Goal: Task Accomplishment & Management: Complete application form

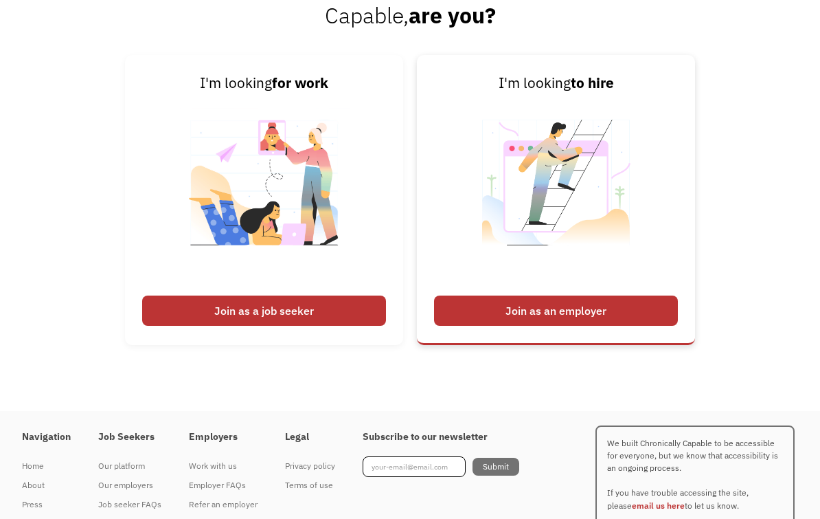
scroll to position [3285, 0]
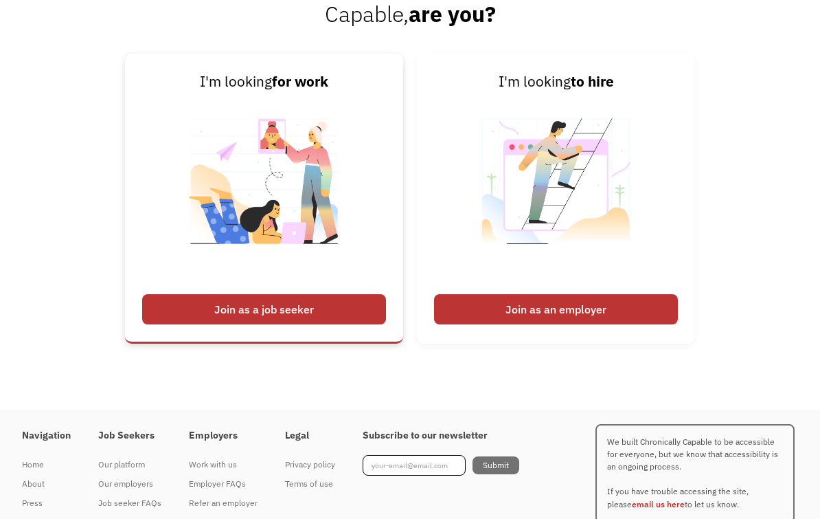
click at [361, 324] on div "Join as a job seeker" at bounding box center [264, 309] width 244 height 30
click at [309, 324] on div "Join as a job seeker" at bounding box center [264, 309] width 244 height 30
click at [321, 278] on img at bounding box center [264, 190] width 171 height 194
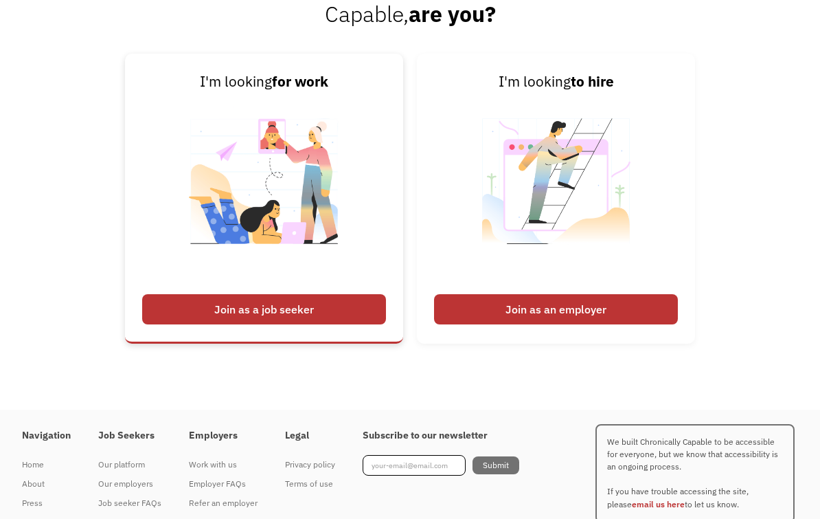
click at [302, 287] on img at bounding box center [264, 190] width 171 height 194
click at [325, 324] on div "Join as a job seeker" at bounding box center [264, 309] width 244 height 30
click at [335, 287] on img at bounding box center [264, 190] width 171 height 194
click at [367, 297] on link "I'm looking for work Join as a job seeker" at bounding box center [264, 199] width 278 height 290
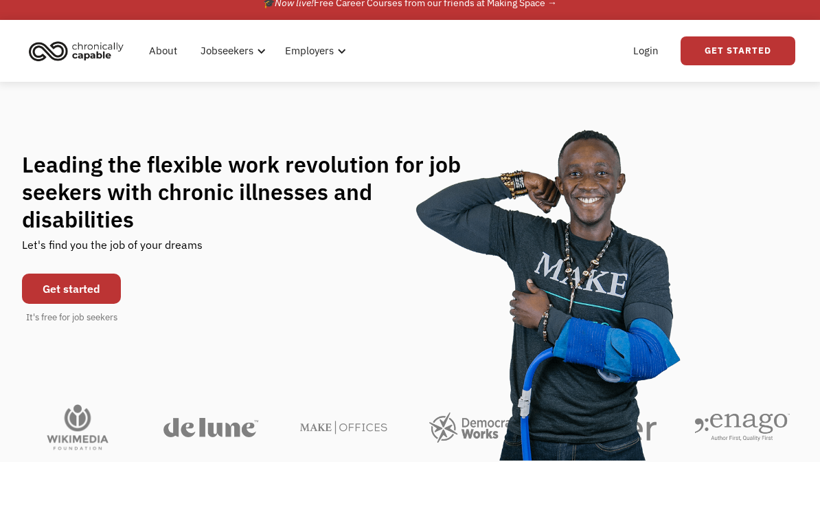
scroll to position [0, 0]
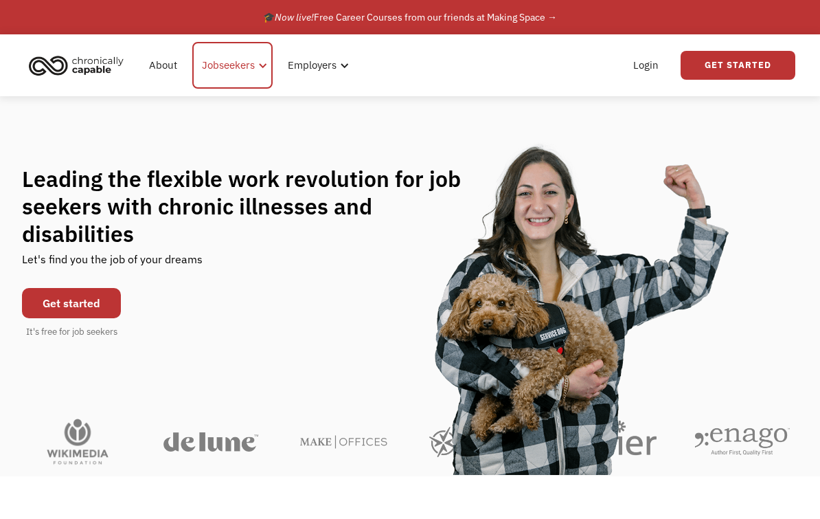
click at [221, 64] on div "Jobseekers" at bounding box center [228, 65] width 53 height 16
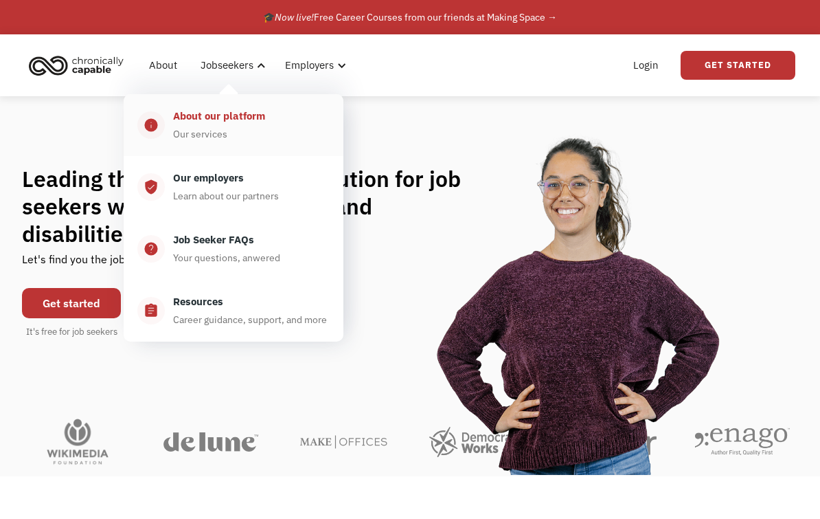
click at [234, 136] on div "About our platform Our services" at bounding box center [247, 125] width 165 height 34
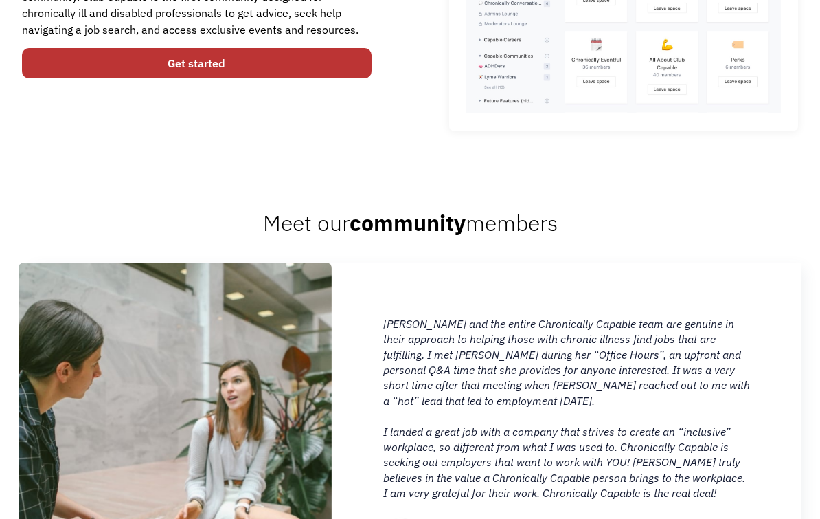
scroll to position [1081, 0]
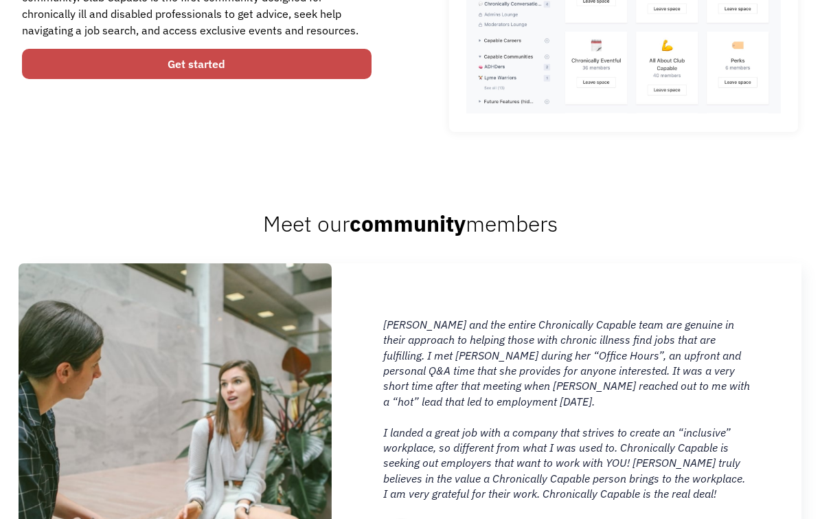
click at [332, 70] on link "Get started" at bounding box center [197, 64] width 350 height 30
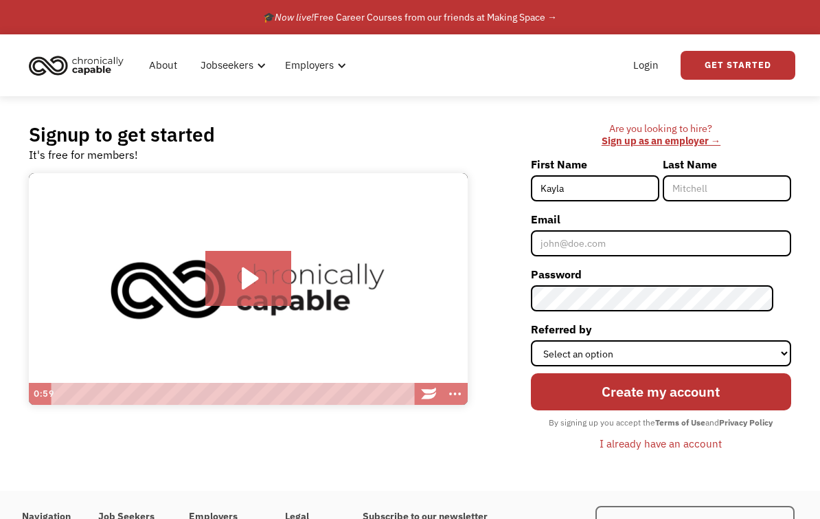
type input "Kayla"
type input "Daberko"
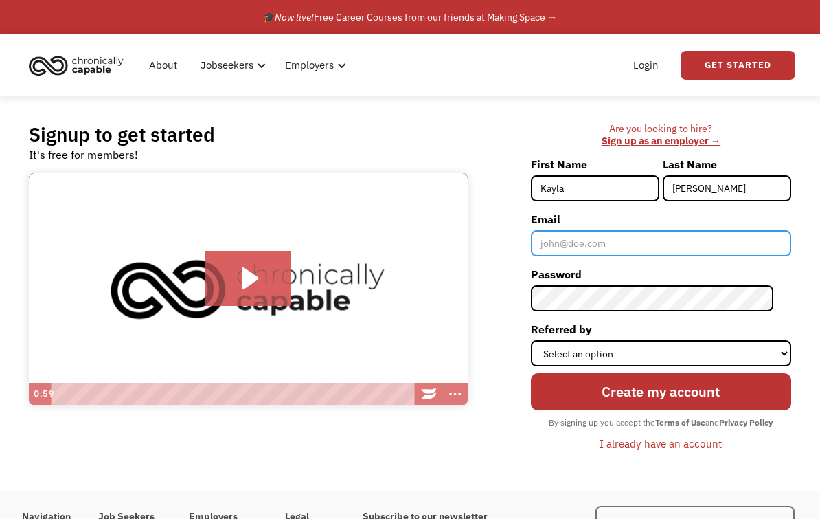
click at [644, 242] on input "Email" at bounding box center [661, 243] width 260 height 26
type input "kaylaadaberko@gmail.com"
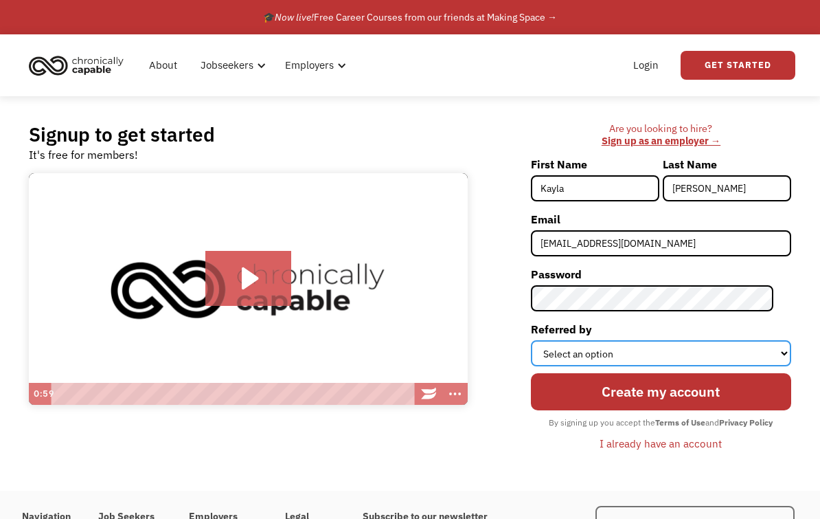
click at [624, 347] on select "Select an option Instagram Facebook Twitter Search Engine News Article Word of …" at bounding box center [661, 353] width 260 height 26
select select "Word of Mouth"
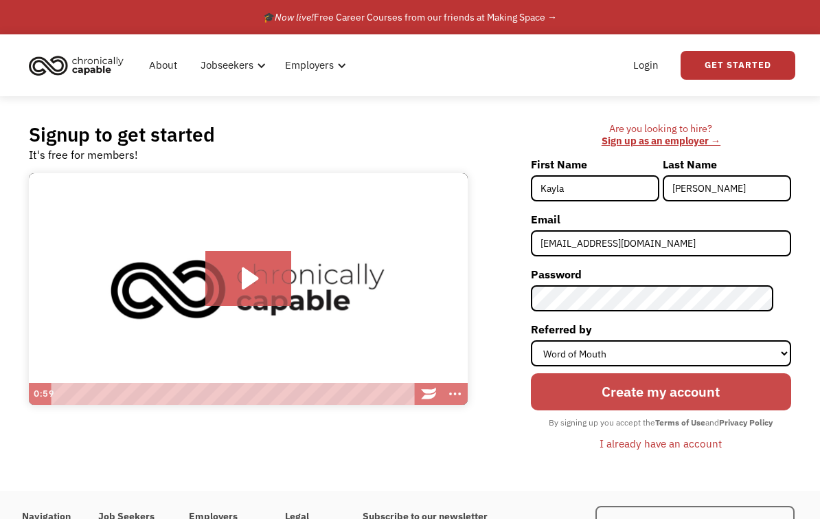
click at [629, 401] on input "Create my account" at bounding box center [661, 391] width 260 height 37
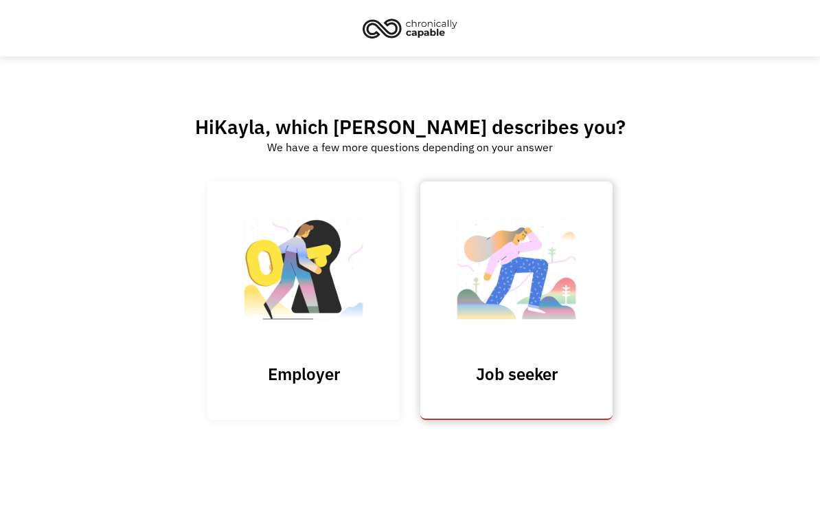
click at [500, 271] on img at bounding box center [516, 276] width 137 height 134
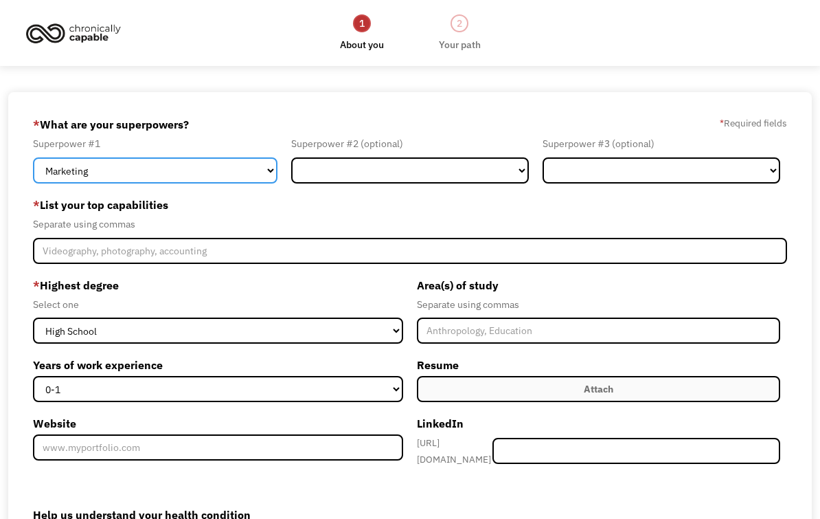
click at [259, 173] on select "Marketing Human Resources Finance Technology Operations Sales Industrial & Manu…" at bounding box center [155, 170] width 245 height 26
select select "Science & Education"
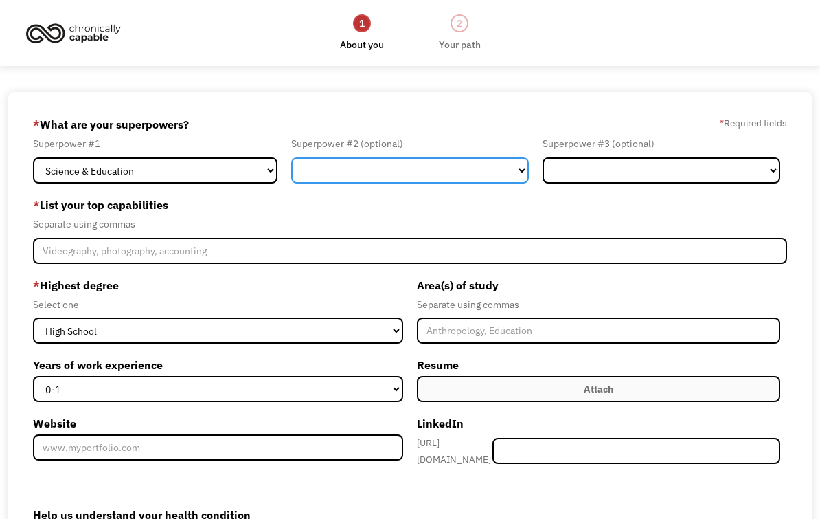
click at [329, 179] on select "Marketing Human Resources Finance Technology Operations Sales Industrial & Manu…" at bounding box center [410, 170] width 238 height 26
select select "Healthcare"
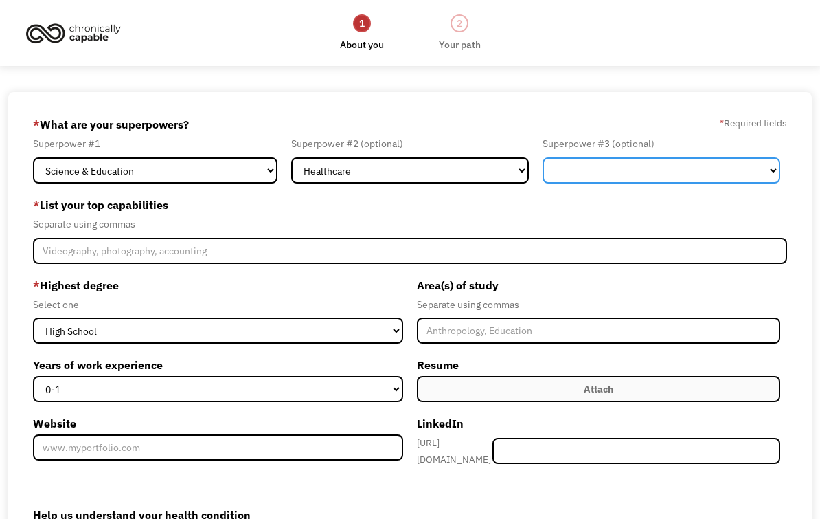
click at [578, 172] on select "Marketing Human Resources Finance Technology Operations Sales Industrial & Manu…" at bounding box center [662, 170] width 238 height 26
select select "Communications & Public Relations"
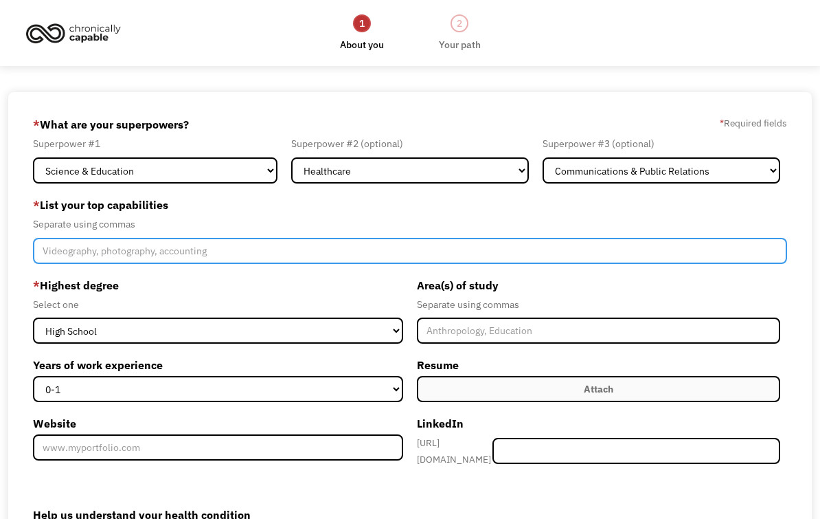
click at [300, 253] on input "Member-Create-Step1" at bounding box center [410, 251] width 754 height 26
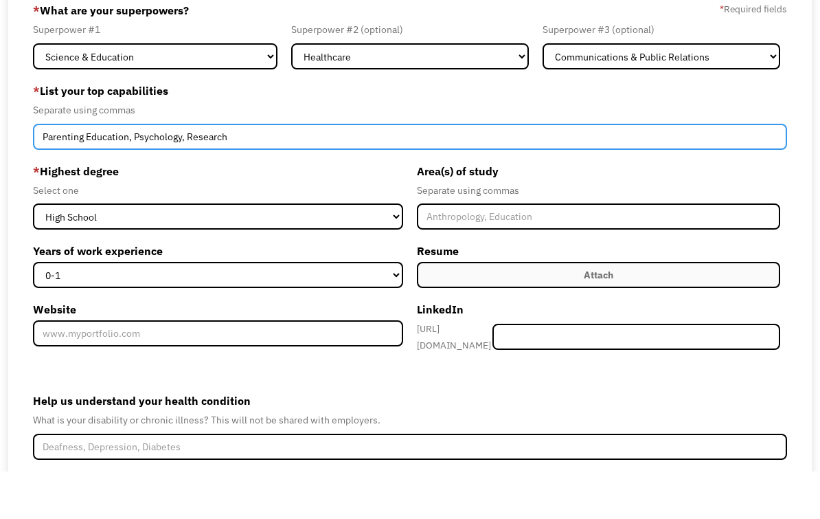
scroll to position [69, 0]
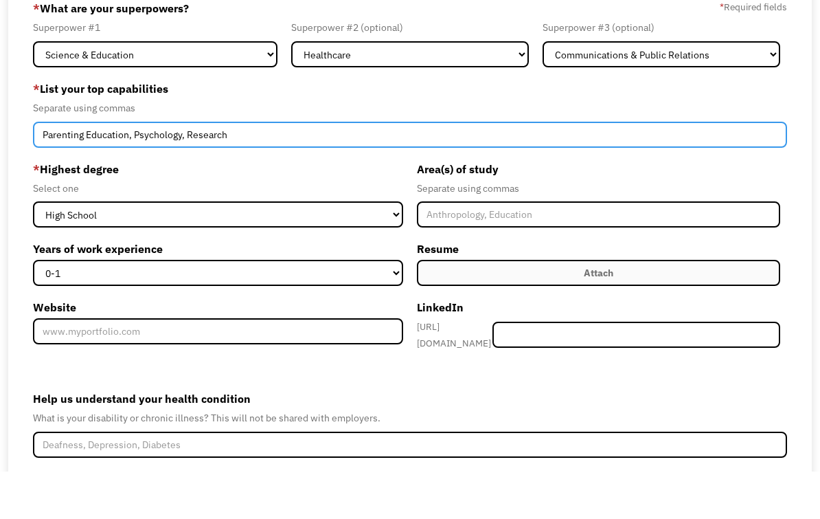
type input "Parenting Education, Psychology, Research"
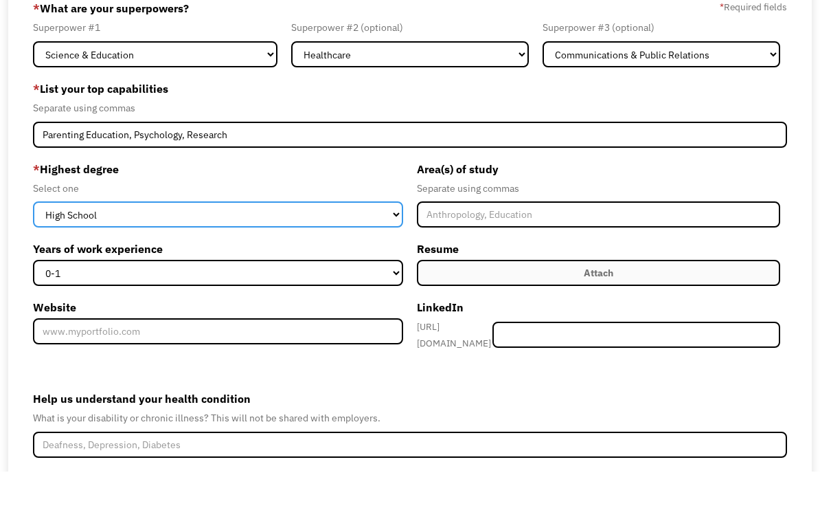
click at [297, 249] on select "High School Associates Bachelors Master's PhD" at bounding box center [218, 262] width 370 height 26
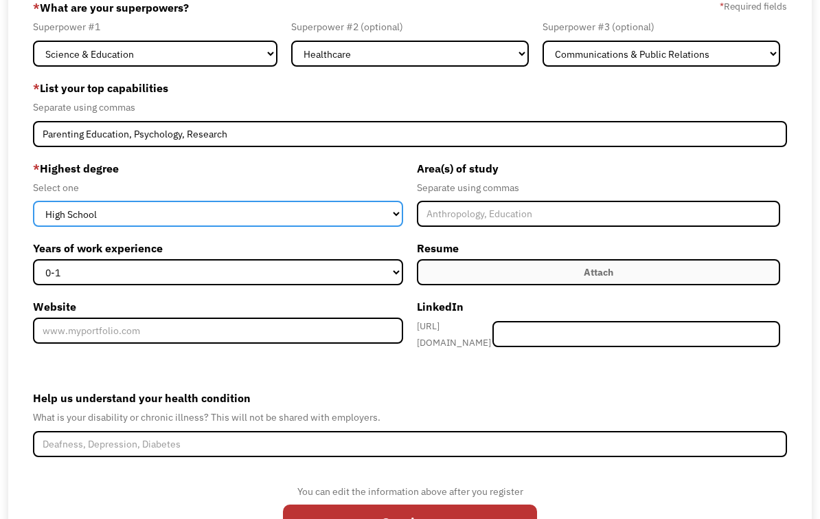
select select "bachelors"
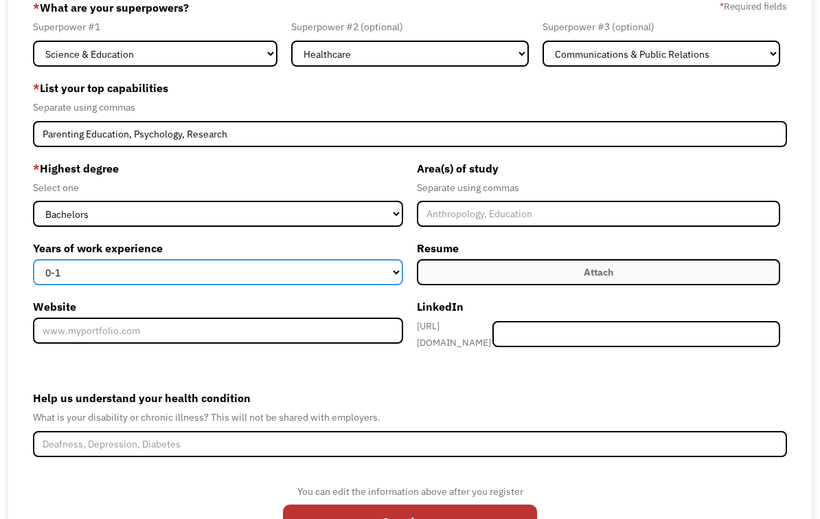
click at [298, 280] on select "0-1 2-4 5-10 11-15 15+" at bounding box center [218, 272] width 370 height 26
select select "2-4"
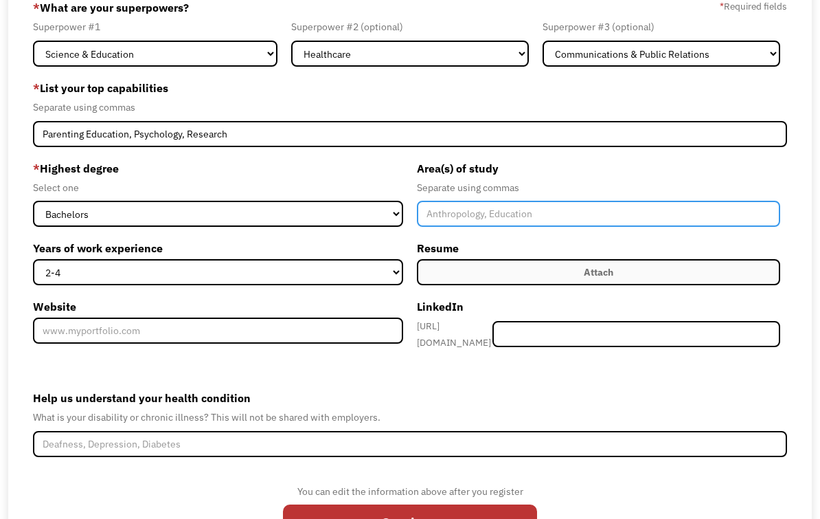
click at [493, 217] on input "Member-Create-Step1" at bounding box center [598, 214] width 363 height 26
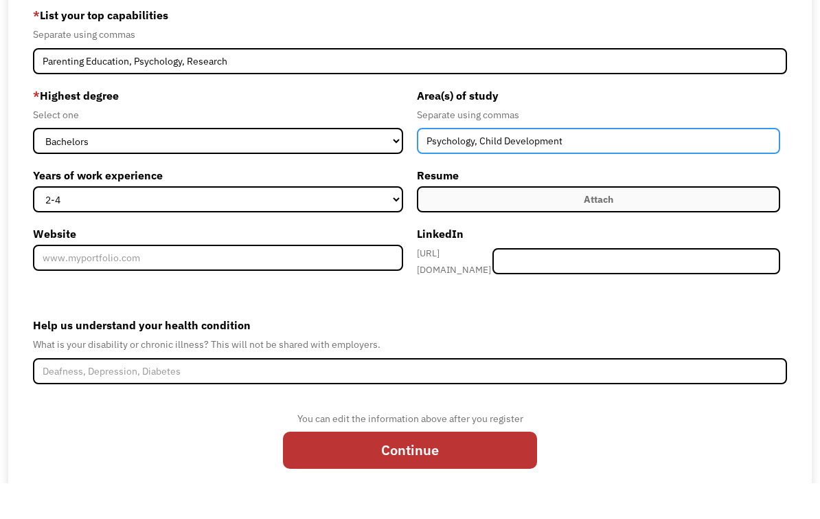
scroll to position [155, 0]
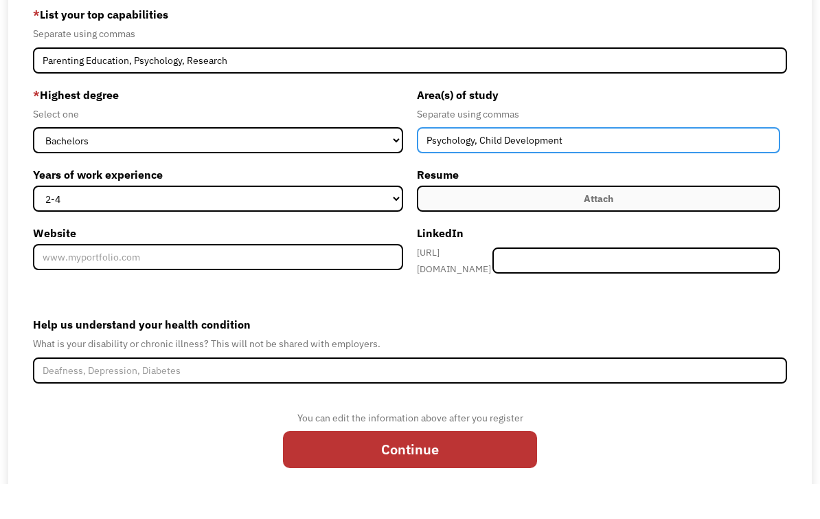
type input "Psychology, Child Development"
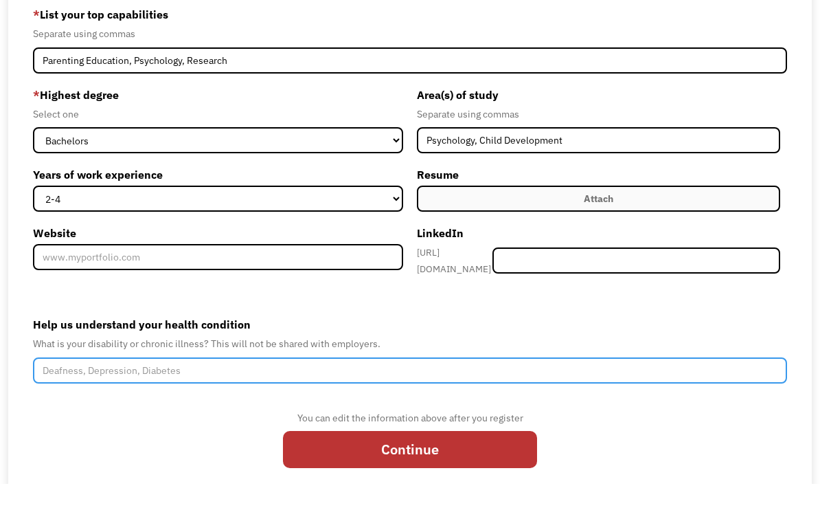
click at [407, 393] on input "Help us understand your health condition" at bounding box center [410, 406] width 754 height 26
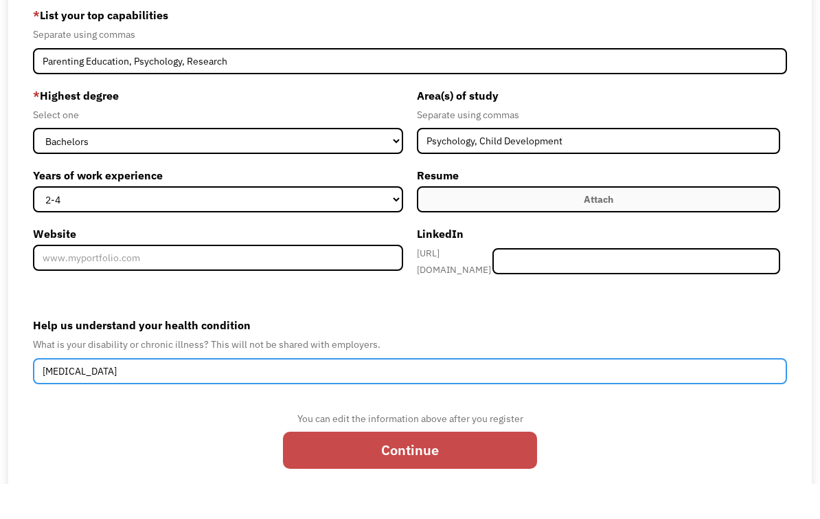
type input "Dysautonomia"
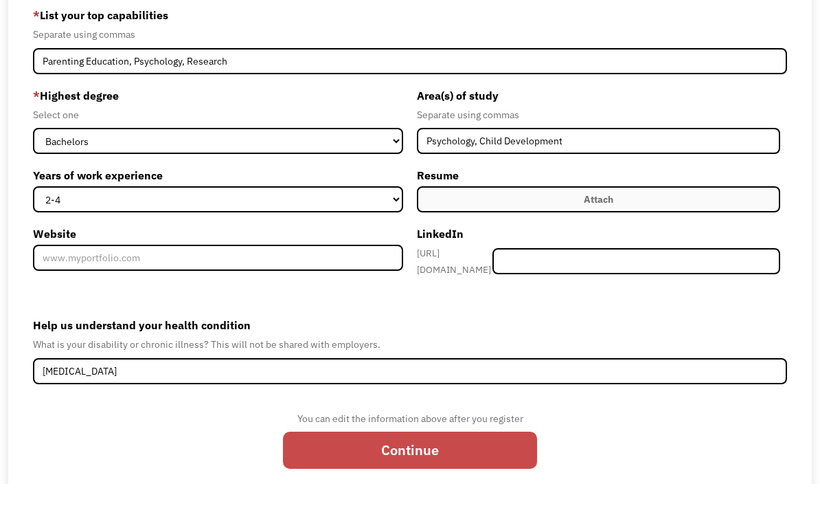
click at [493, 466] on input "Continue" at bounding box center [410, 484] width 254 height 37
type input "Please wait..."
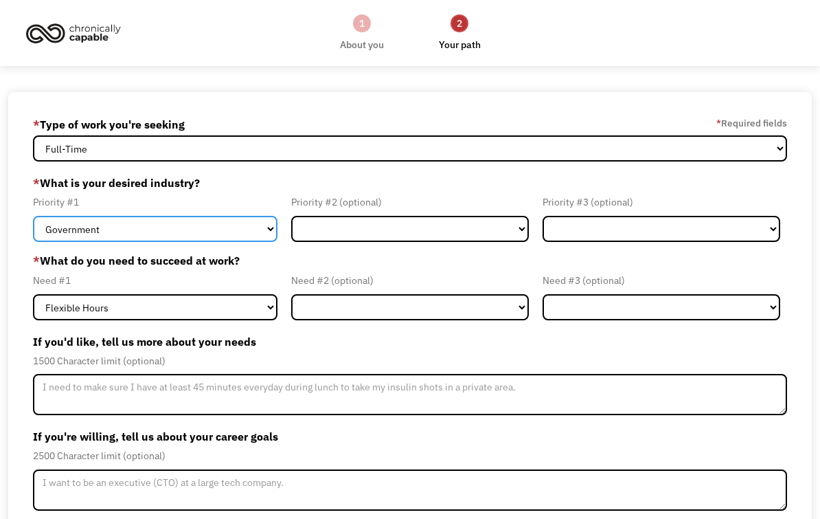
click at [264, 232] on select "Government Finance & Insurance Health & Social Care Tech & Engineering Creative…" at bounding box center [155, 229] width 245 height 26
select select "Health & Social Care"
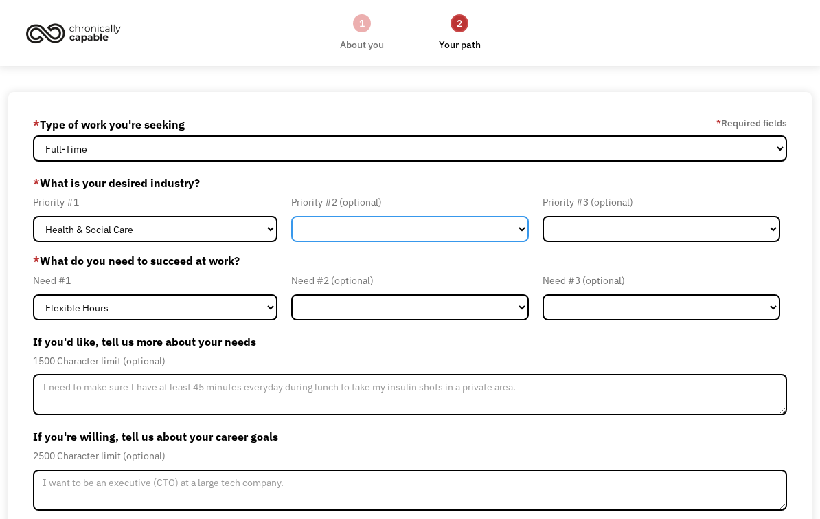
click at [372, 234] on select "Government Finance & Insurance Health & Social Care Tech & Engineering Creative…" at bounding box center [410, 229] width 238 height 26
select select "Creative & Design"
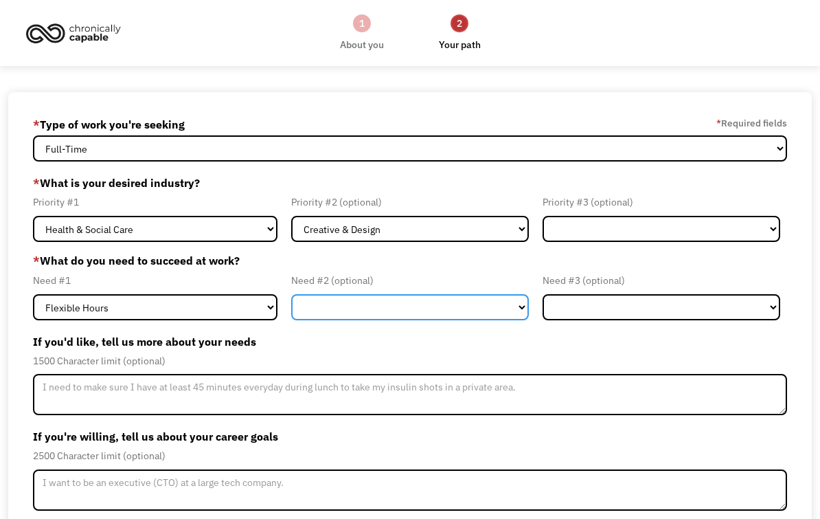
click at [316, 308] on select "Flexible Hours Remote Work Service Animal On-site Accommodations Visual Support…" at bounding box center [410, 307] width 238 height 26
select select "Remote Work"
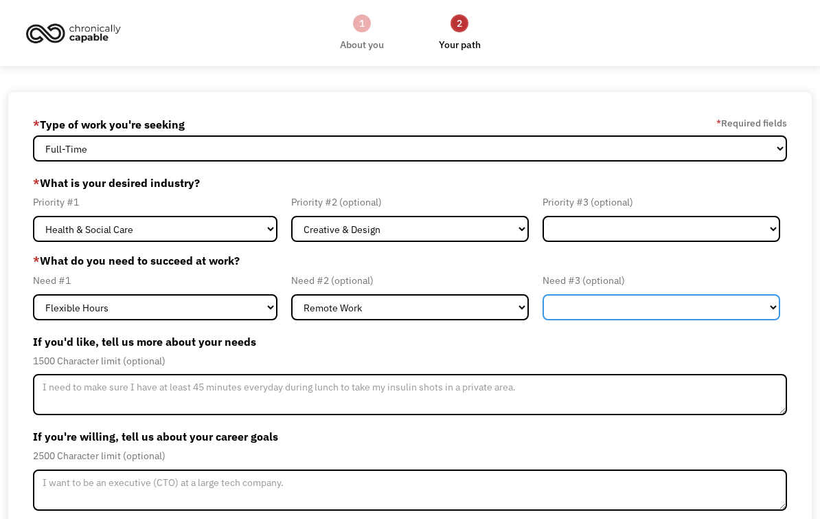
click at [572, 304] on select "Flexible Hours Remote Work Service Animal On-site Accommodations Visual Support…" at bounding box center [662, 307] width 238 height 26
select select "On-site Accommodations"
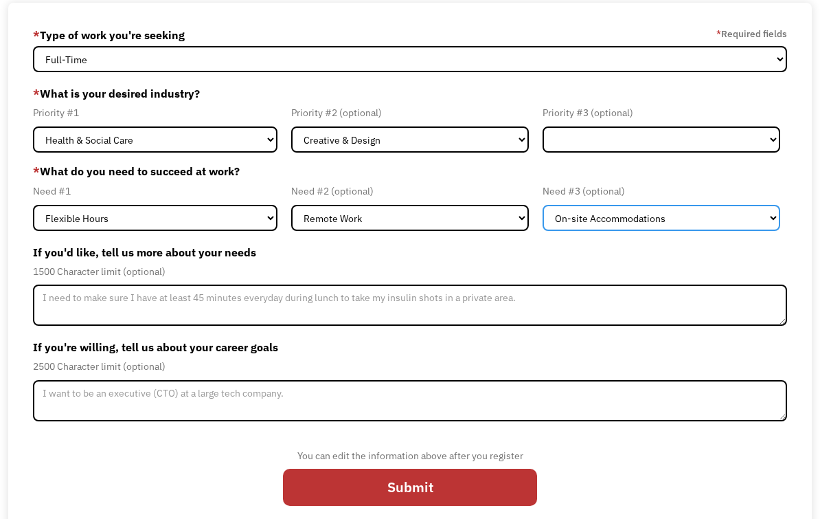
scroll to position [93, 0]
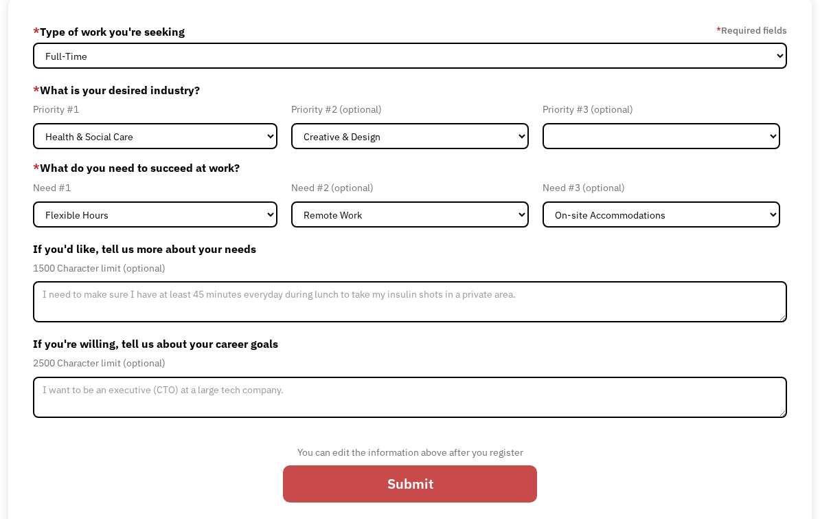
click at [333, 497] on input "Submit" at bounding box center [410, 483] width 254 height 37
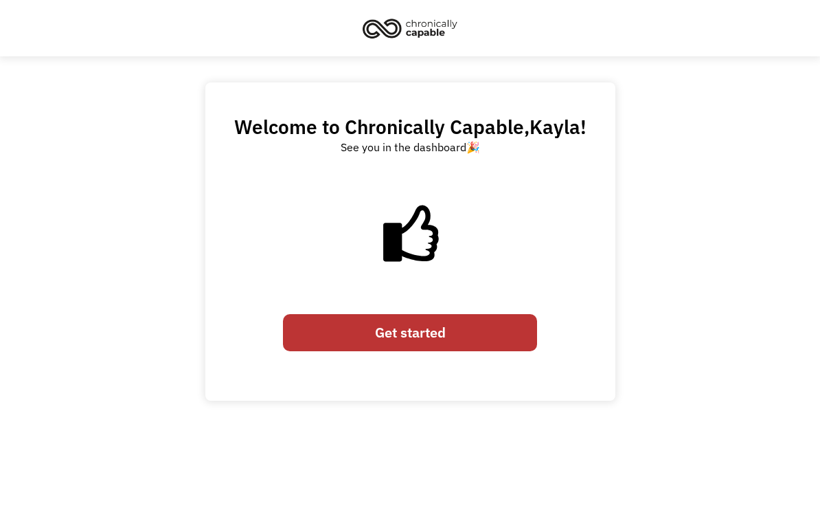
click at [395, 347] on link "Get started" at bounding box center [410, 332] width 254 height 37
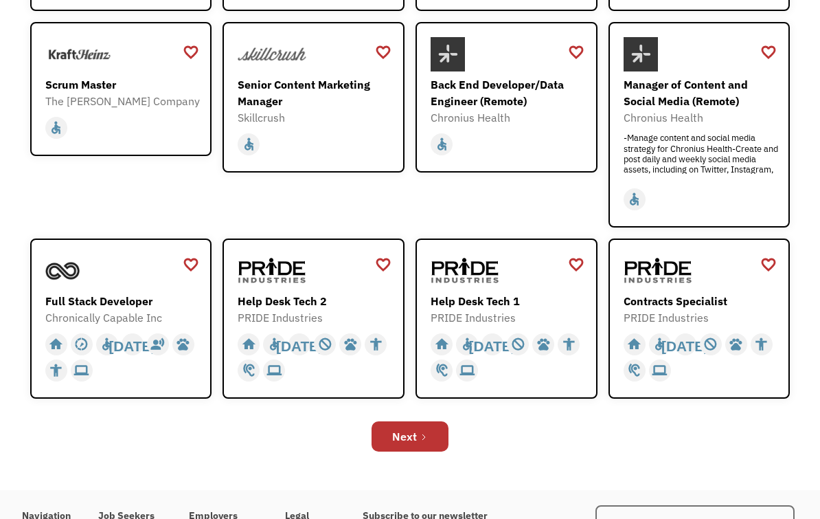
scroll to position [363, 0]
click at [410, 442] on div "Next" at bounding box center [404, 436] width 25 height 16
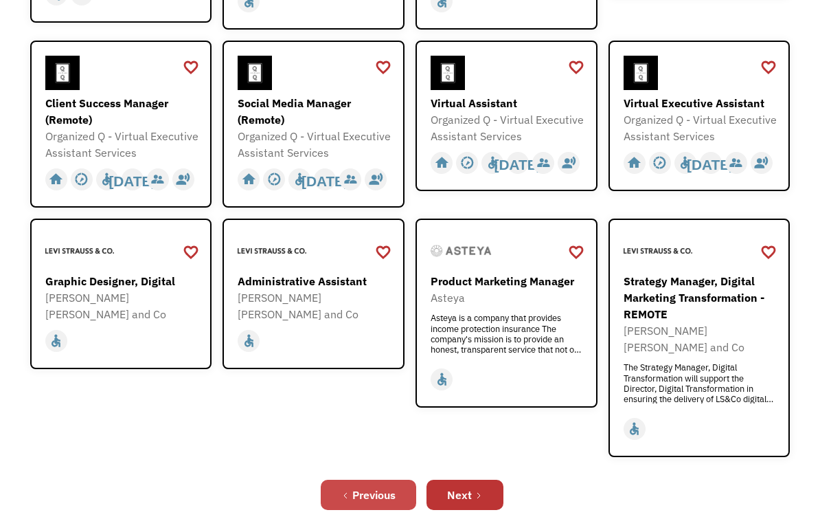
scroll to position [386, 0]
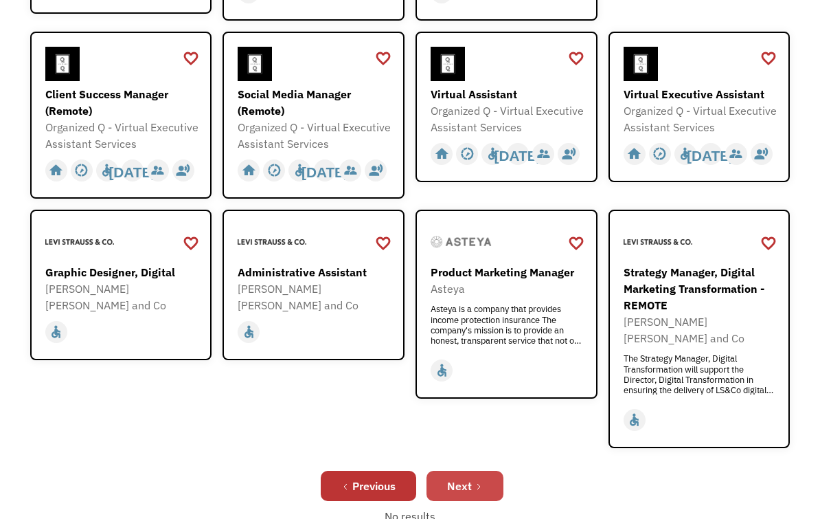
click at [466, 477] on div "Next" at bounding box center [459, 485] width 25 height 16
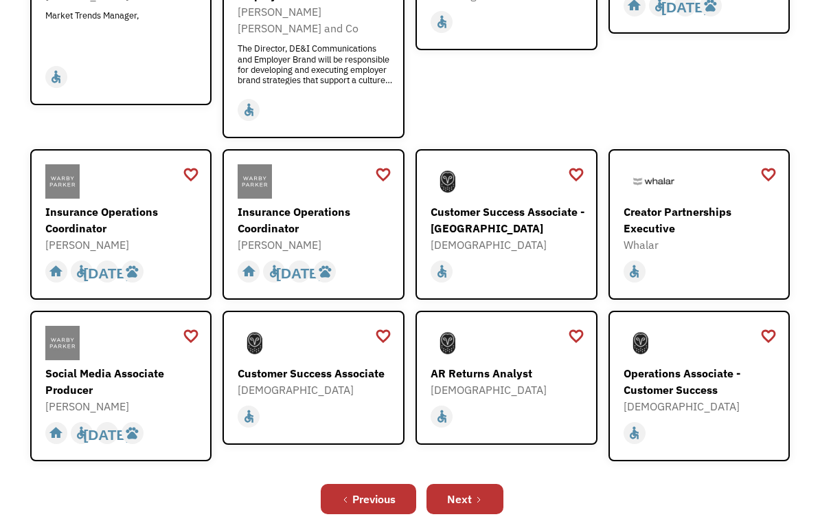
scroll to position [339, 0]
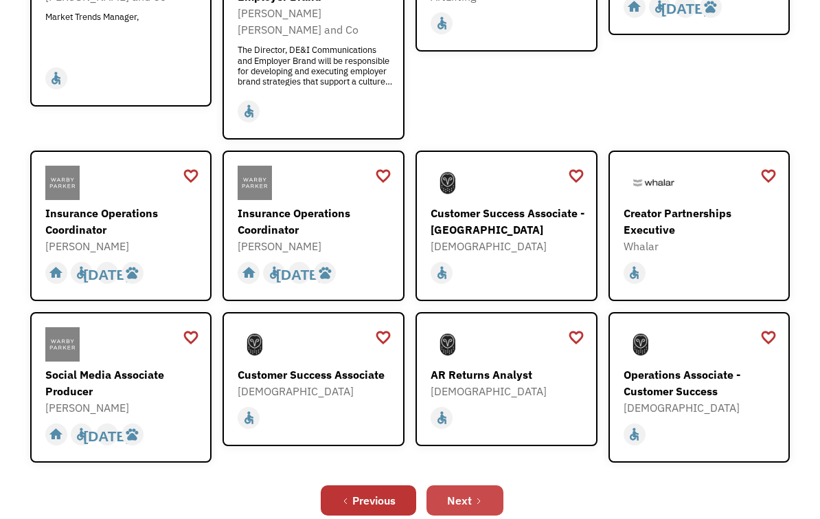
click at [485, 498] on link "Next" at bounding box center [465, 500] width 77 height 30
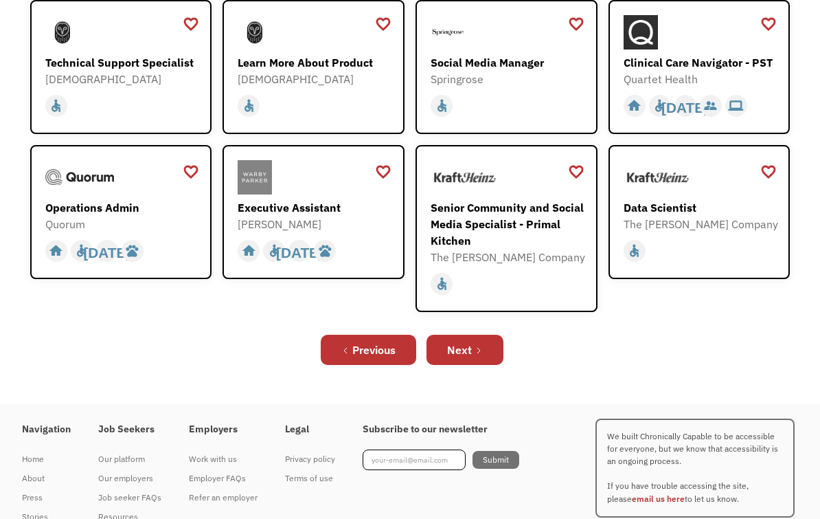
scroll to position [401, 0]
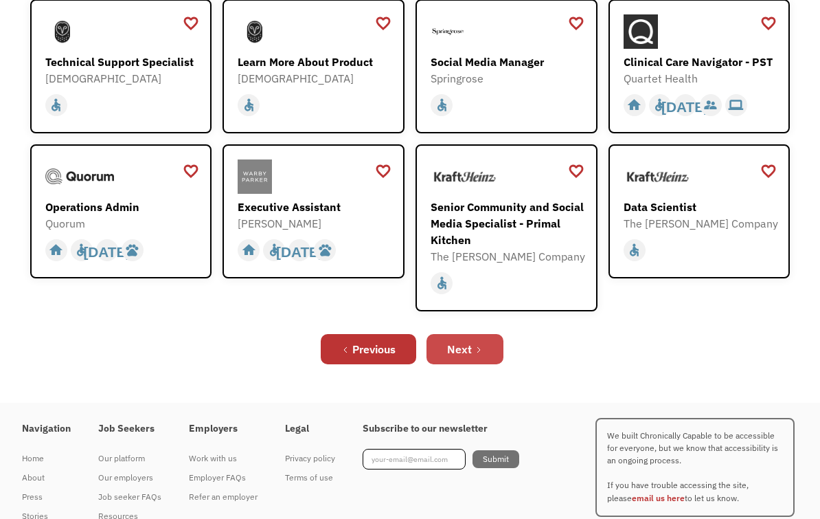
click at [487, 361] on link "Next" at bounding box center [465, 350] width 77 height 30
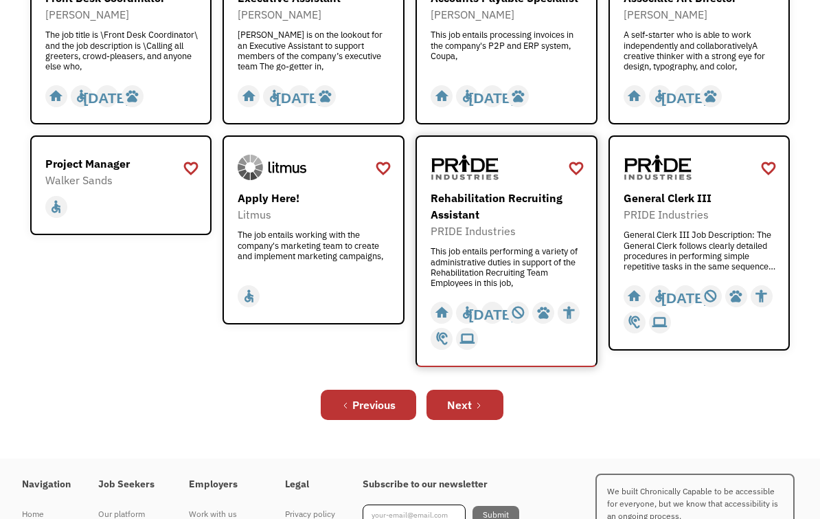
scroll to position [470, 0]
click at [486, 409] on link "Next" at bounding box center [465, 404] width 77 height 30
